Goal: Check status: Check status

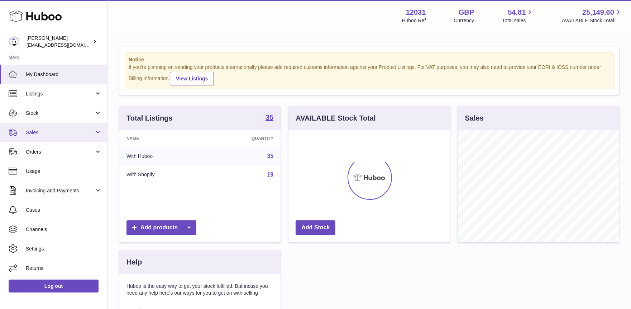
scroll to position [111, 162]
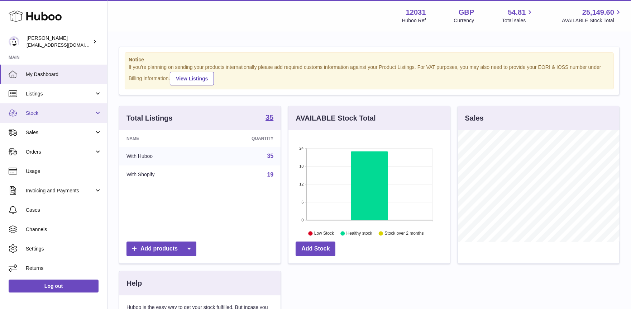
click at [52, 107] on link "Stock" at bounding box center [53, 112] width 107 height 19
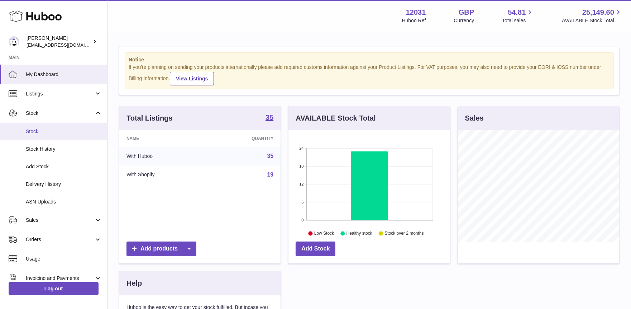
click at [52, 127] on link "Stock" at bounding box center [53, 132] width 107 height 18
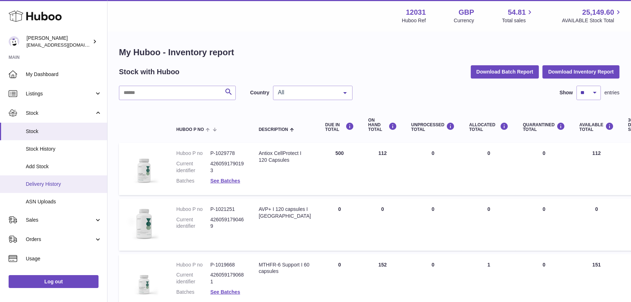
click at [35, 186] on span "Delivery History" at bounding box center [64, 184] width 76 height 7
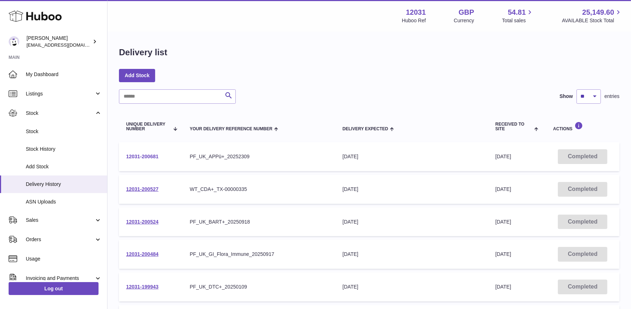
click at [157, 156] on link "12031-200681" at bounding box center [142, 156] width 32 height 6
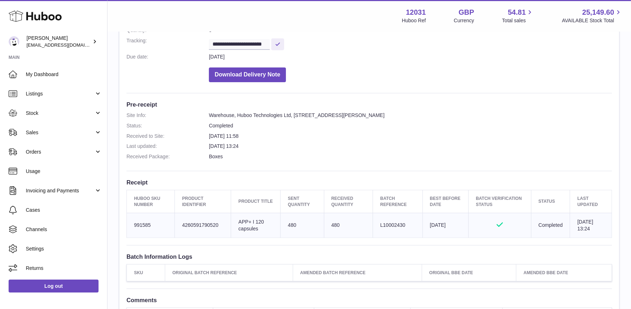
scroll to position [152, 0]
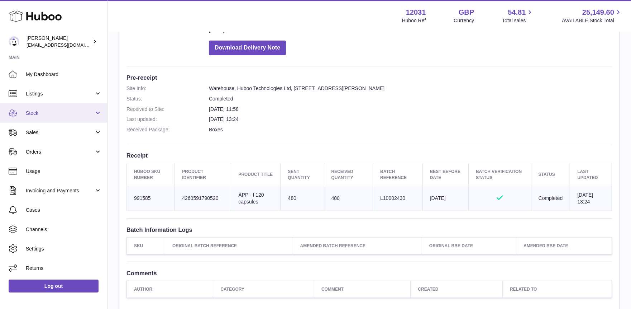
click at [39, 115] on span "Stock" at bounding box center [60, 113] width 68 height 7
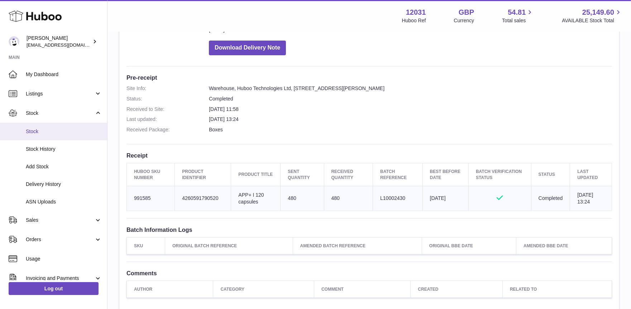
click at [38, 129] on span "Stock" at bounding box center [64, 131] width 76 height 7
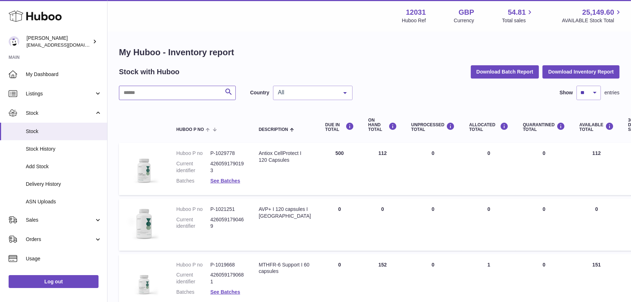
click at [152, 92] on input "text" at bounding box center [177, 93] width 117 height 14
type input "***"
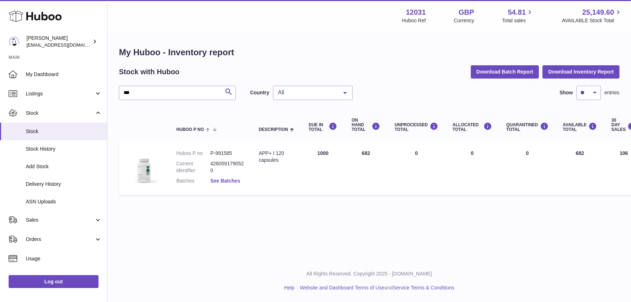
click at [220, 179] on link "See Batches" at bounding box center [225, 181] width 30 height 6
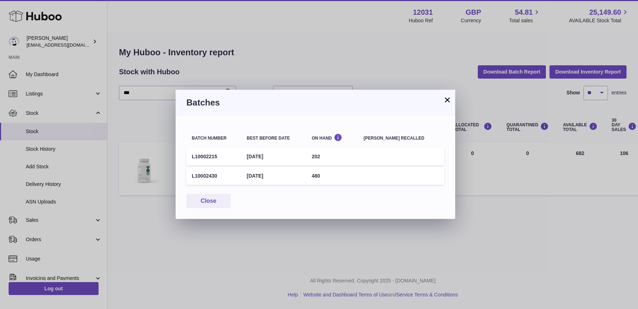
click at [446, 97] on button "×" at bounding box center [447, 99] width 9 height 9
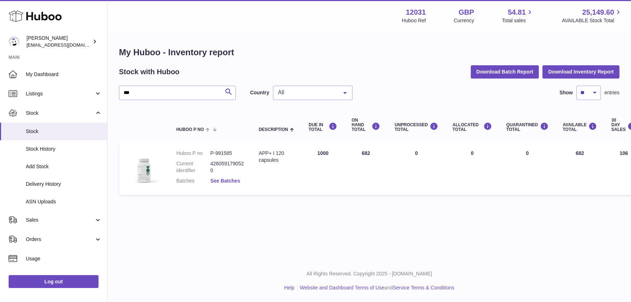
click at [225, 178] on link "See Batches" at bounding box center [225, 181] width 30 height 6
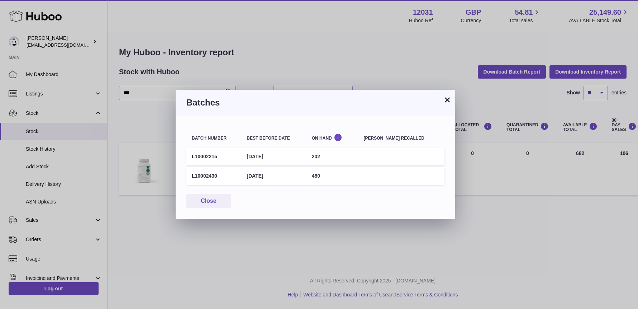
click at [449, 99] on button "×" at bounding box center [447, 99] width 9 height 9
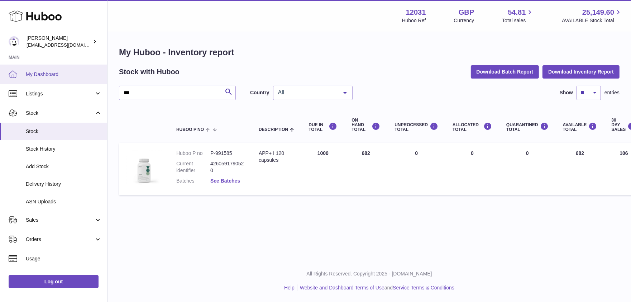
click at [68, 81] on link "My Dashboard" at bounding box center [53, 73] width 107 height 19
